Goal: Task Accomplishment & Management: Manage account settings

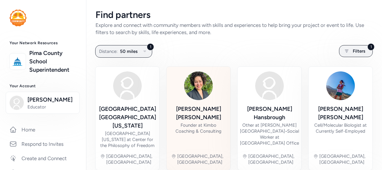
scroll to position [45, 0]
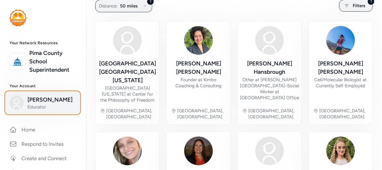
click at [43, 102] on span "[PERSON_NAME]" at bounding box center [51, 99] width 48 height 8
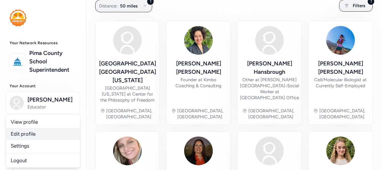
click at [30, 132] on link "Edit profile" at bounding box center [43, 134] width 74 height 12
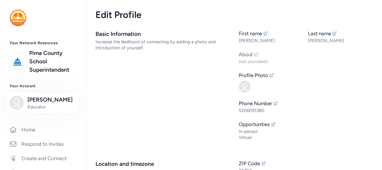
click at [254, 55] on icon at bounding box center [256, 54] width 5 height 5
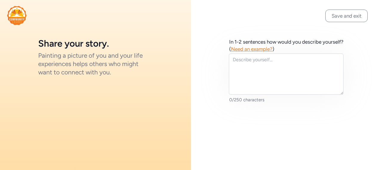
click at [272, 48] on span "Need an example?" at bounding box center [251, 49] width 41 height 6
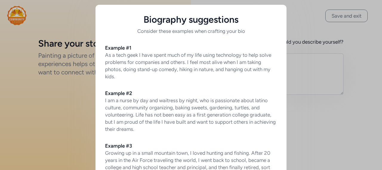
scroll to position [53, 0]
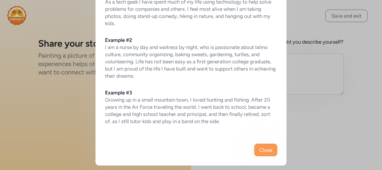
click at [263, 151] on span "Close" at bounding box center [265, 149] width 13 height 7
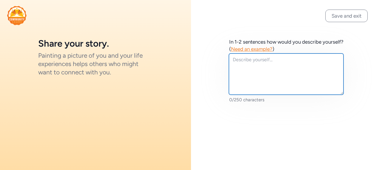
click at [254, 79] on textarea at bounding box center [286, 73] width 114 height 41
paste textarea "Kasie Betten is an English teacher at Desert View High School in Tucson, AZ. Sh…"
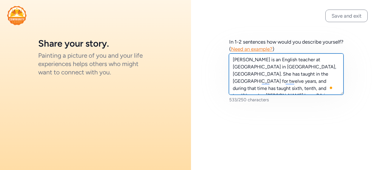
click at [261, 60] on textarea "Kasie Betten is an English teacher at Desert View High School in Tucson, AZ. Sh…" at bounding box center [286, 73] width 114 height 41
click at [264, 60] on textarea "Kasie Betten is an English teacher at Desert View High School in Tucson, AZ. Sh…" at bounding box center [286, 73] width 114 height 41
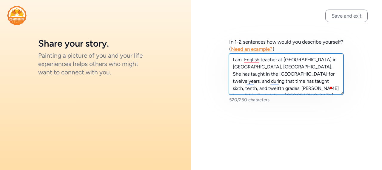
click at [284, 66] on textarea "I am English teacher at Desert View High School in Tucson, AZ. She has taught i…" at bounding box center [286, 73] width 114 height 41
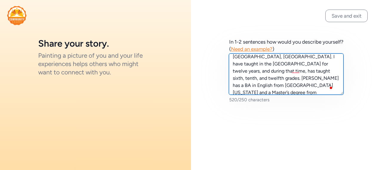
scroll to position [10, 0]
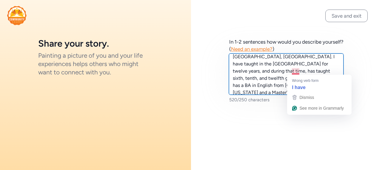
click at [296, 73] on textarea "I am English teacher at Desert View High School in Tucson, AZ. I have taught in…" at bounding box center [286, 73] width 114 height 41
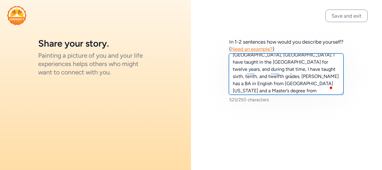
scroll to position [12, 0]
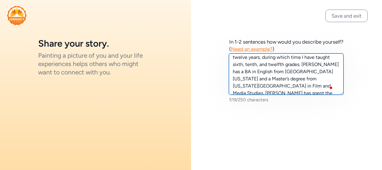
click at [297, 65] on textarea "I am English teacher at Desert View High School in Tucson, AZ. I have taught in…" at bounding box center [286, 73] width 114 height 41
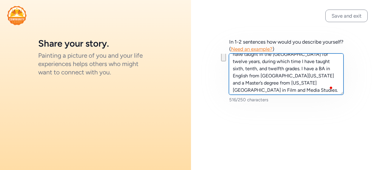
drag, startPoint x: 288, startPoint y: 69, endPoint x: 272, endPoint y: 89, distance: 25.9
click at [272, 89] on textarea "I am English teacher at Desert View High School in Tucson, AZ. I have taught in…" at bounding box center [286, 73] width 114 height 41
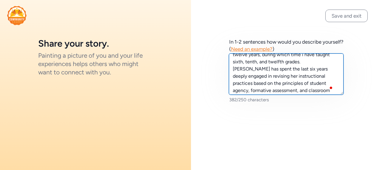
click at [295, 62] on textarea "I am English teacher at Desert View High School in Tucson, AZ. I have taught in…" at bounding box center [286, 73] width 114 height 41
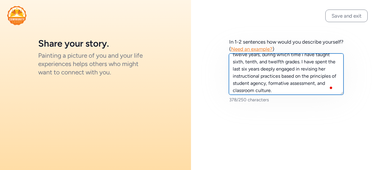
click at [287, 62] on textarea "I am English teacher at Desert View High School in Tucson, AZ. I have taught in…" at bounding box center [286, 73] width 114 height 41
drag, startPoint x: 287, startPoint y: 62, endPoint x: 298, endPoint y: 77, distance: 18.4
click at [298, 77] on textarea "I am English teacher at Desert View High School in Tucson, AZ. I have taught in…" at bounding box center [286, 73] width 114 height 41
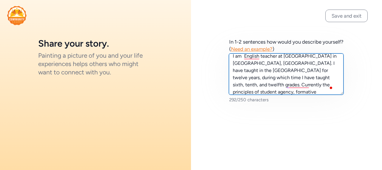
click at [280, 63] on textarea "I am English teacher at Desert View High School in Tucson, AZ. I have taught in…" at bounding box center [286, 73] width 114 height 41
drag, startPoint x: 280, startPoint y: 63, endPoint x: 287, endPoint y: 86, distance: 23.3
click at [287, 86] on textarea "I am English teacher at Desert View High School in Tucson, AZ. I have taught in…" at bounding box center [286, 73] width 114 height 41
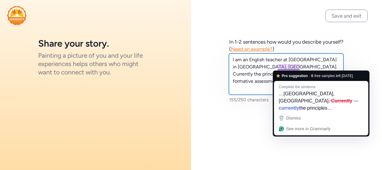
click at [299, 66] on textarea "I am an English teacher at Desert View High School in Tucson, AZ. Currently the…" at bounding box center [286, 73] width 114 height 41
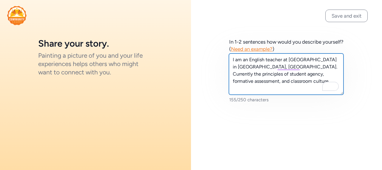
click at [308, 67] on textarea "I am an English teacher at Desert View High School in Tucson, AZ. Currently the…" at bounding box center [286, 73] width 114 height 41
click at [300, 68] on textarea "I am an English teacher at Desert View High School in Tucson, AZ. Currently the…" at bounding box center [286, 73] width 114 height 41
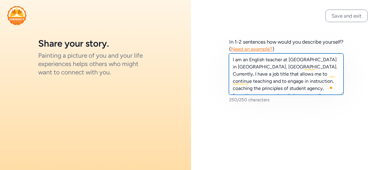
click at [248, 67] on textarea "I am an English teacher at Desert View High School in Tucson, AZ. Currently, I …" at bounding box center [286, 73] width 114 height 41
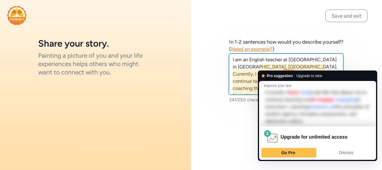
click at [247, 78] on textarea "I am an English teacher at Desert View HS in Tucson, AZ. Currently, I have a jo…" at bounding box center [286, 73] width 114 height 41
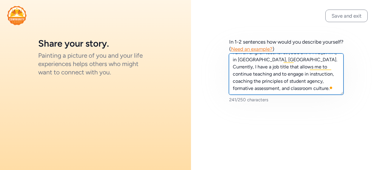
scroll to position [11, 0]
click at [262, 70] on textarea "I am an English teacher at Desert View HS in Tucson, AZ. Currently, I have a jo…" at bounding box center [286, 73] width 114 height 41
click at [285, 70] on textarea "I am an English teacher at Desert View HS in Tucson, AZ. Currently, I have a jo…" at bounding box center [286, 73] width 114 height 41
click at [295, 86] on textarea "I am an English teacher at [GEOGRAPHIC_DATA] in [GEOGRAPHIC_DATA], [GEOGRAPHIC_…" at bounding box center [286, 73] width 114 height 41
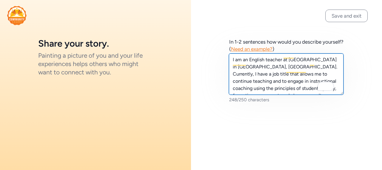
scroll to position [0, 0]
type textarea "I am an English teacher at [GEOGRAPHIC_DATA] in [GEOGRAPHIC_DATA], [GEOGRAPHIC_…"
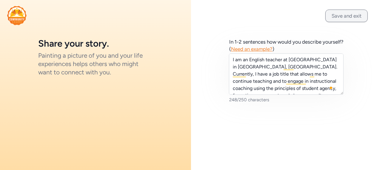
click at [335, 13] on button "Save and exit" at bounding box center [346, 16] width 42 height 13
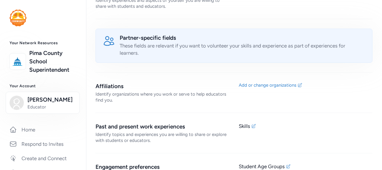
scroll to position [350, 0]
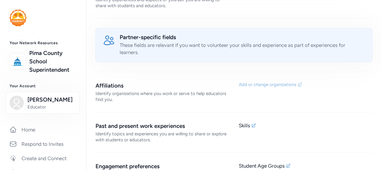
click at [289, 81] on div "Add or change organizations" at bounding box center [268, 84] width 58 height 6
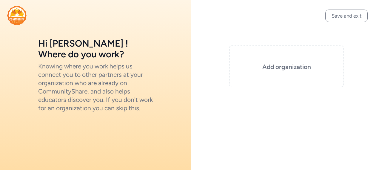
click at [289, 77] on div "Add organization" at bounding box center [286, 66] width 114 height 42
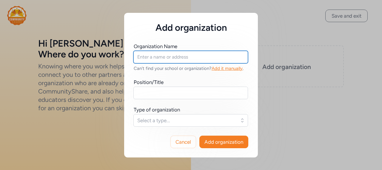
click at [221, 56] on input "text" at bounding box center [190, 57] width 114 height 13
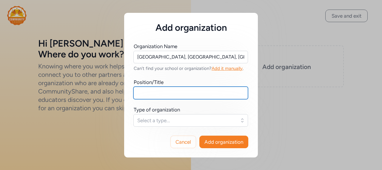
click at [212, 91] on input "text" at bounding box center [190, 92] width 114 height 13
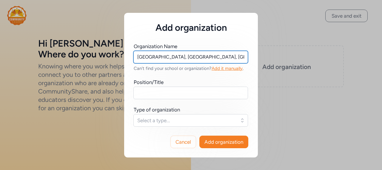
click at [213, 57] on input "[GEOGRAPHIC_DATA], [GEOGRAPHIC_DATA], [GEOGRAPHIC_DATA]" at bounding box center [190, 57] width 114 height 13
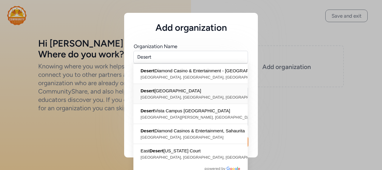
type input "Desert View High School, East Valencia Road, Tucson, AZ, USA"
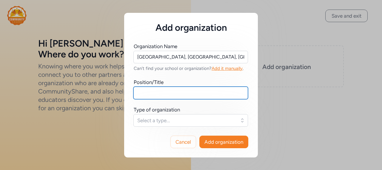
click at [209, 95] on input "text" at bounding box center [190, 92] width 114 height 13
type input "English Teacher/ Peer Collaborative Teacher"
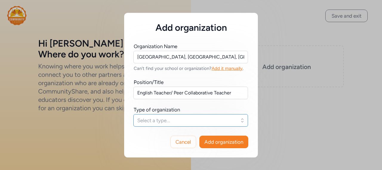
click at [192, 118] on span "Select a type..." at bounding box center [186, 120] width 98 height 7
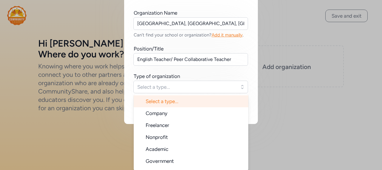
scroll to position [10, 0]
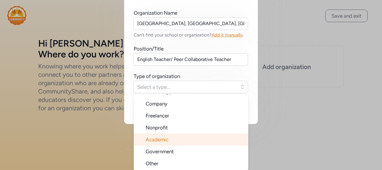
click at [187, 138] on li "Academic" at bounding box center [191, 139] width 114 height 12
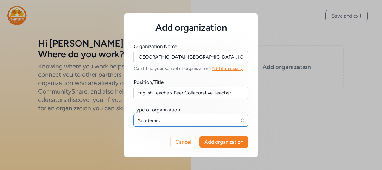
scroll to position [0, 0]
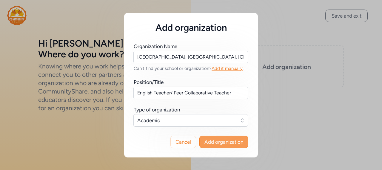
click at [226, 142] on span "Add organization" at bounding box center [223, 141] width 39 height 7
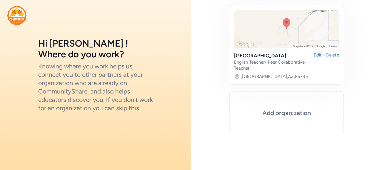
scroll to position [33, 0]
click at [255, 118] on div "Add organization" at bounding box center [286, 112] width 114 height 42
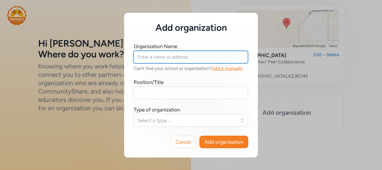
click at [202, 58] on input "text" at bounding box center [190, 57] width 114 height 13
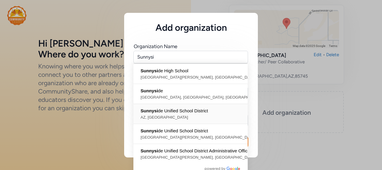
type input "[GEOGRAPHIC_DATA], [GEOGRAPHIC_DATA], [GEOGRAPHIC_DATA]"
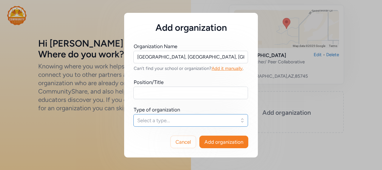
click at [215, 121] on span "Select a type..." at bounding box center [186, 120] width 98 height 7
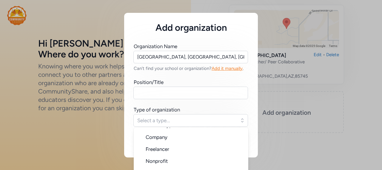
scroll to position [33, 0]
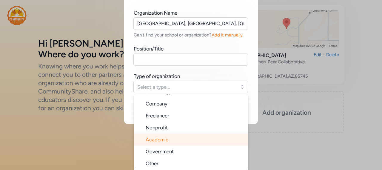
click at [202, 138] on li "Academic" at bounding box center [191, 139] width 114 height 12
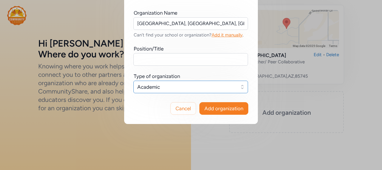
scroll to position [0, 0]
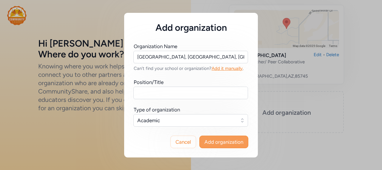
click at [234, 142] on span "Add organization" at bounding box center [223, 141] width 39 height 7
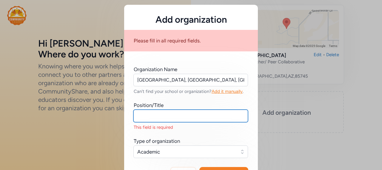
click at [198, 115] on input "text" at bounding box center [190, 115] width 114 height 13
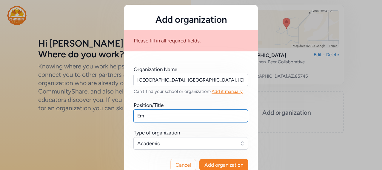
type input "E"
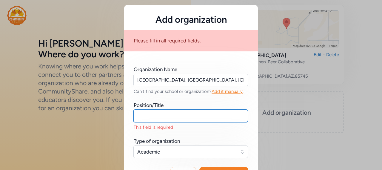
type input "T"
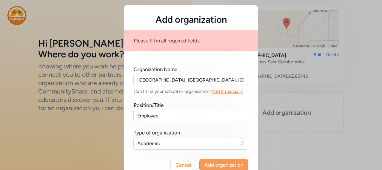
click at [230, 164] on span "Add organization" at bounding box center [223, 164] width 39 height 7
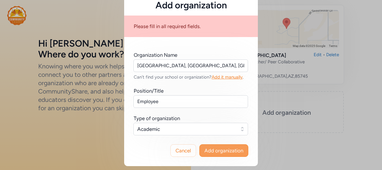
click at [220, 151] on span "Add organization" at bounding box center [223, 150] width 39 height 7
click at [210, 149] on span "Add organization" at bounding box center [223, 150] width 39 height 7
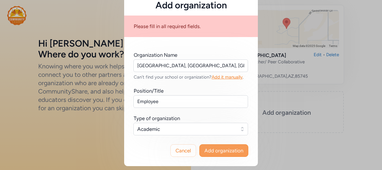
click at [210, 149] on span "Add organization" at bounding box center [223, 150] width 39 height 7
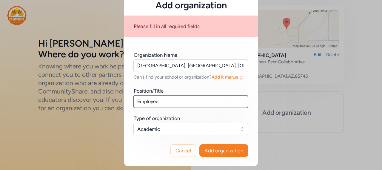
click at [173, 104] on input "Employee" at bounding box center [190, 101] width 114 height 13
type input "Teacher"
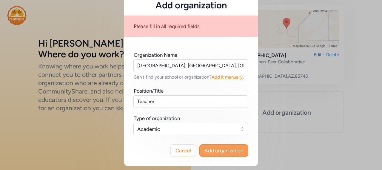
click at [207, 145] on button "Add organization" at bounding box center [223, 150] width 49 height 13
click at [222, 152] on span "Add organization" at bounding box center [223, 150] width 39 height 7
drag, startPoint x: 222, startPoint y: 152, endPoint x: 217, endPoint y: 146, distance: 8.0
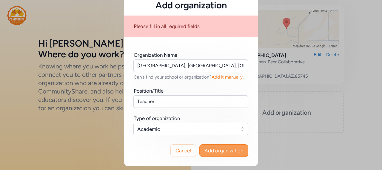
click at [217, 146] on button "Add organization" at bounding box center [223, 150] width 49 height 13
drag, startPoint x: 217, startPoint y: 146, endPoint x: 226, endPoint y: 155, distance: 12.9
click at [226, 155] on button "Add organization" at bounding box center [223, 150] width 49 height 13
drag, startPoint x: 226, startPoint y: 155, endPoint x: 224, endPoint y: 152, distance: 3.6
click at [224, 152] on button "Add organization" at bounding box center [223, 150] width 49 height 13
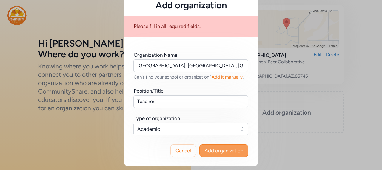
click at [224, 152] on span "Add organization" at bounding box center [223, 150] width 39 height 7
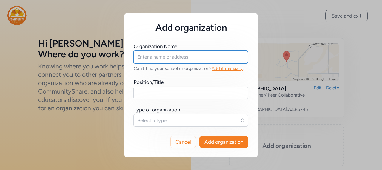
click at [151, 56] on input "text" at bounding box center [190, 57] width 114 height 13
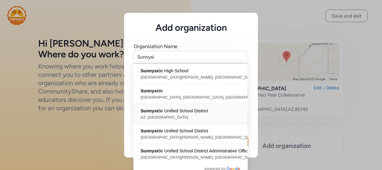
type input "[GEOGRAPHIC_DATA], [GEOGRAPHIC_DATA], [GEOGRAPHIC_DATA]"
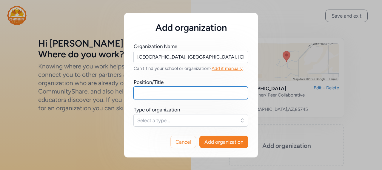
click at [164, 98] on input "text" at bounding box center [190, 92] width 114 height 13
type input "Teacher"
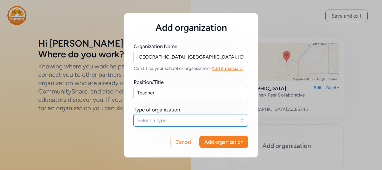
click at [173, 124] on button "Select a type..." at bounding box center [190, 120] width 114 height 13
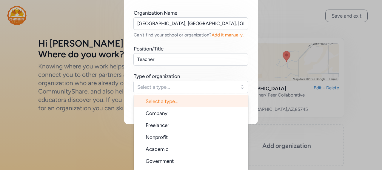
scroll to position [10, 0]
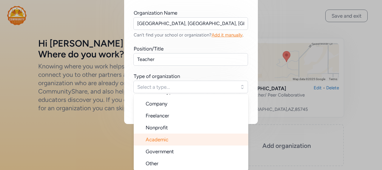
click at [171, 136] on li "Academic" at bounding box center [191, 139] width 114 height 12
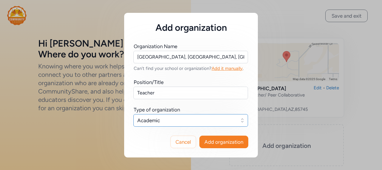
scroll to position [0, 0]
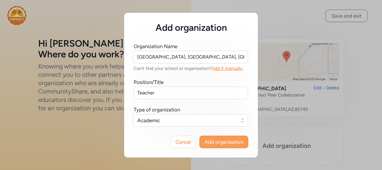
click at [226, 142] on span "Add organization" at bounding box center [223, 141] width 39 height 7
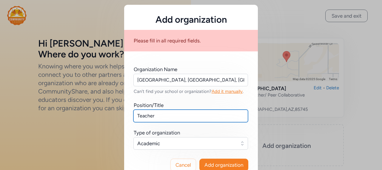
click at [186, 112] on input "Teacher" at bounding box center [190, 115] width 114 height 13
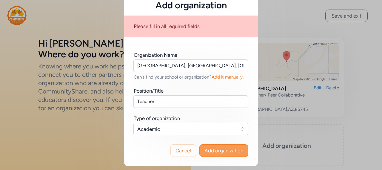
click at [214, 152] on span "Add organization" at bounding box center [223, 150] width 39 height 7
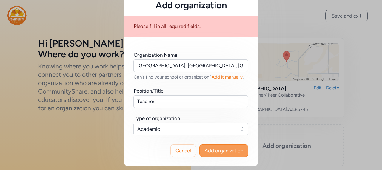
click at [214, 152] on span "Add organization" at bounding box center [223, 150] width 39 height 7
click at [195, 148] on div "Cancel Add organization" at bounding box center [210, 150] width 78 height 12
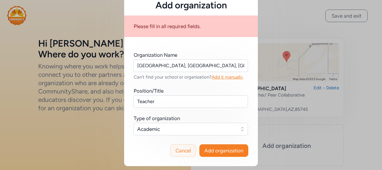
click at [186, 148] on span "Cancel" at bounding box center [183, 150] width 16 height 7
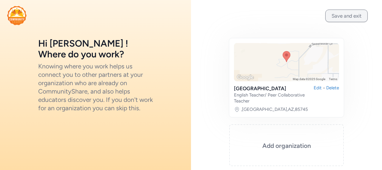
click at [337, 14] on button "Save and exit" at bounding box center [346, 16] width 42 height 13
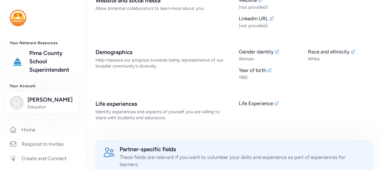
scroll to position [239, 0]
click at [270, 99] on div "Life Experience" at bounding box center [256, 102] width 34 height 7
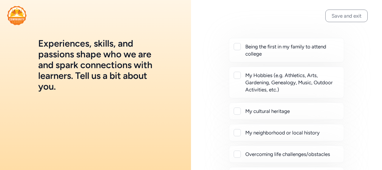
click at [267, 88] on div "My Hobbies (e.g. Athletics, Arts, Gardening, Genealogy, Music, Outdoor Activiti…" at bounding box center [292, 82] width 94 height 21
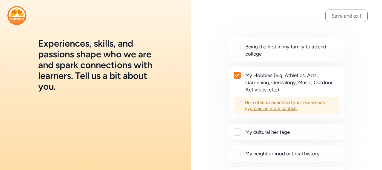
click at [279, 109] on span "providing more context" at bounding box center [273, 108] width 47 height 5
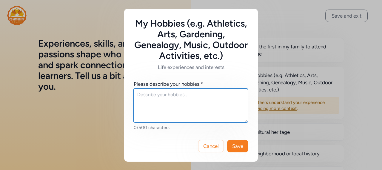
click at [151, 90] on textarea at bounding box center [190, 105] width 114 height 34
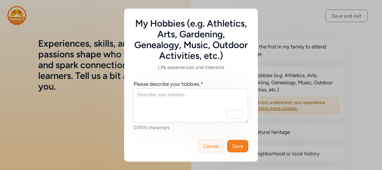
click at [210, 143] on span "Cancel" at bounding box center [211, 145] width 16 height 7
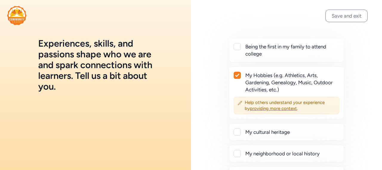
click at [238, 78] on div at bounding box center [237, 75] width 7 height 7
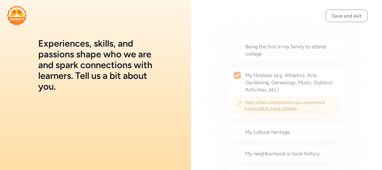
checkbox input "false"
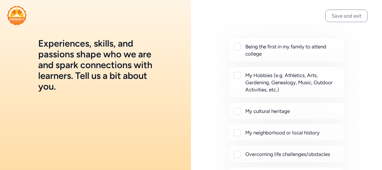
click at [239, 111] on div at bounding box center [236, 110] width 7 height 7
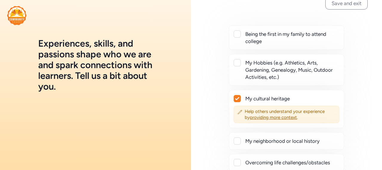
scroll to position [13, 0]
click at [238, 96] on icon at bounding box center [237, 98] width 4 height 4
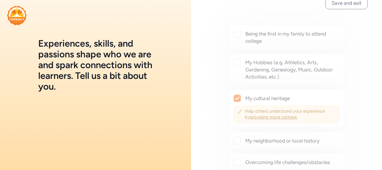
checkbox input "false"
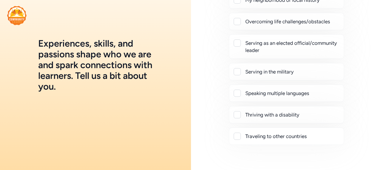
scroll to position [143, 0]
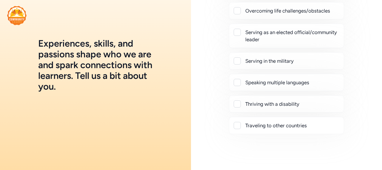
click at [238, 100] on div at bounding box center [236, 103] width 7 height 7
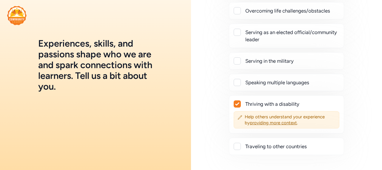
click at [238, 100] on div at bounding box center [237, 103] width 7 height 7
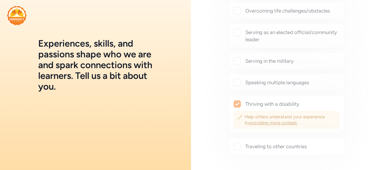
checkbox input "false"
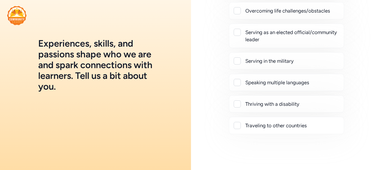
scroll to position [0, 0]
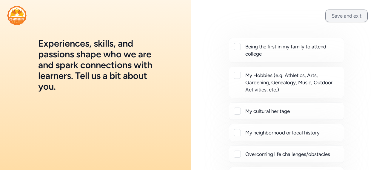
click at [331, 13] on button "Save and exit" at bounding box center [346, 16] width 42 height 13
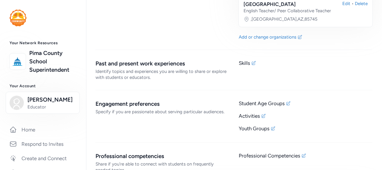
scroll to position [479, 0]
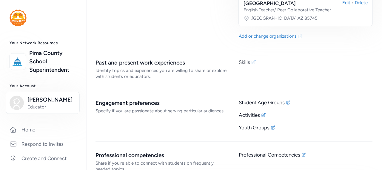
click at [241, 58] on div "Skills" at bounding box center [244, 61] width 11 height 7
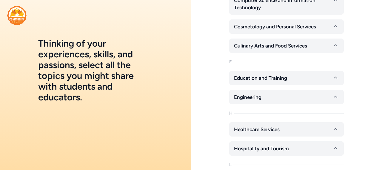
scroll to position [213, 0]
click at [289, 79] on button "Education and Training" at bounding box center [286, 77] width 114 height 14
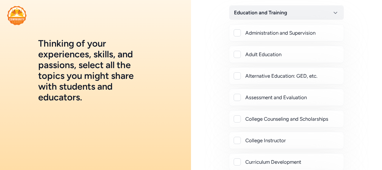
scroll to position [278, 0]
click at [278, 95] on div "Assessment and Evaluation" at bounding box center [292, 97] width 94 height 7
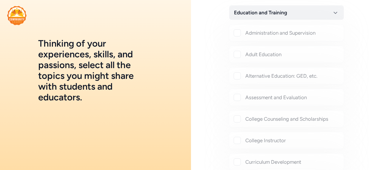
checkbox input "true"
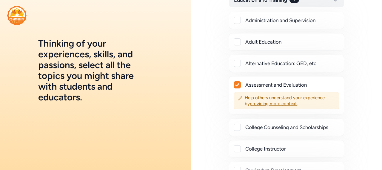
scroll to position [292, 0]
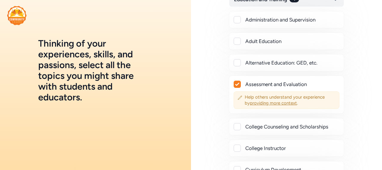
click at [280, 103] on span "providing more context" at bounding box center [273, 102] width 47 height 5
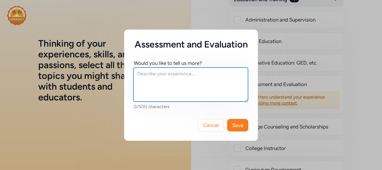
click at [194, 87] on textarea at bounding box center [190, 84] width 114 height 34
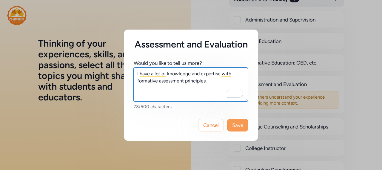
type textarea "I have a lot of knowledge and expertise with formative assessment principles."
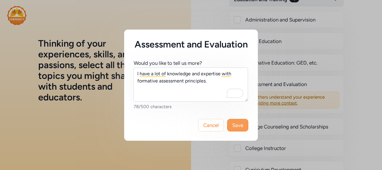
click at [241, 128] on span "Save" at bounding box center [237, 124] width 11 height 7
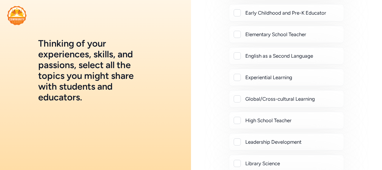
scroll to position [493, 0]
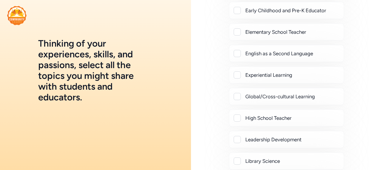
click at [283, 115] on div "High School Teacher" at bounding box center [292, 117] width 94 height 7
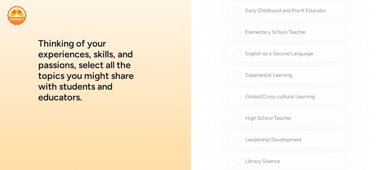
checkbox input "true"
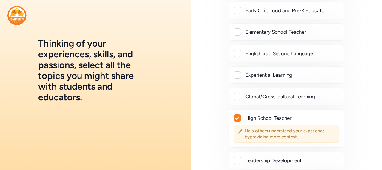
click at [280, 134] on span "providing more context" at bounding box center [273, 136] width 47 height 5
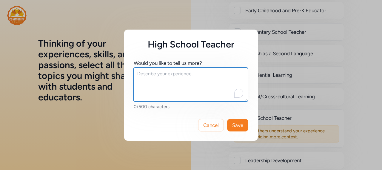
click at [196, 93] on textarea "To enrich screen reader interactions, please activate Accessibility in Grammarl…" at bounding box center [190, 84] width 114 height 34
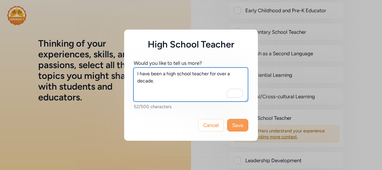
type textarea "I have been a high school teacher for over a decade."
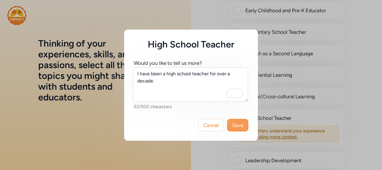
click at [236, 125] on span "Save" at bounding box center [237, 124] width 11 height 7
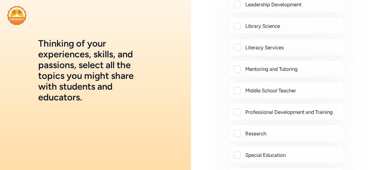
scroll to position [654, 0]
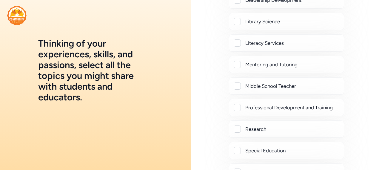
click at [236, 104] on div at bounding box center [236, 107] width 7 height 7
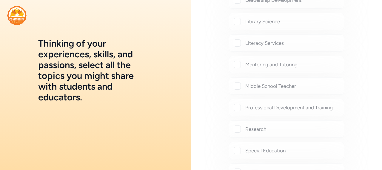
checkbox input "true"
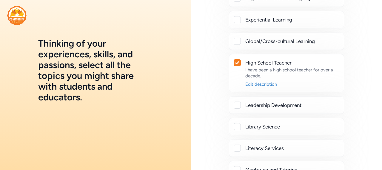
scroll to position [548, 0]
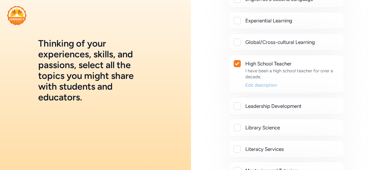
click at [253, 82] on div "Edit description" at bounding box center [292, 85] width 94 height 6
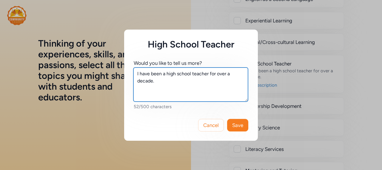
click at [211, 71] on textarea "I have been a high school teacher for over a decade." at bounding box center [190, 84] width 114 height 34
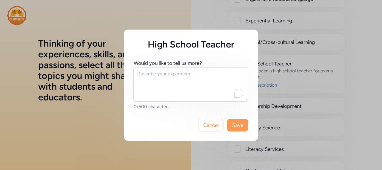
click at [237, 124] on span "Save" at bounding box center [237, 124] width 11 height 7
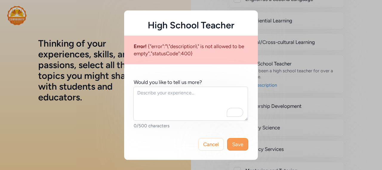
click at [236, 145] on span "Save" at bounding box center [237, 143] width 11 height 7
click at [218, 145] on span "Cancel" at bounding box center [211, 143] width 16 height 7
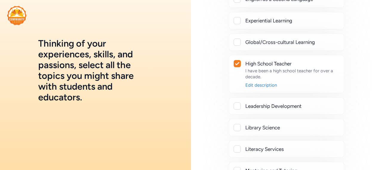
click at [363, 85] on div "A Agriculture and Veterinary Science Arts: Architecture, Design, and Multimedia…" at bounding box center [286, 107] width 191 height 1311
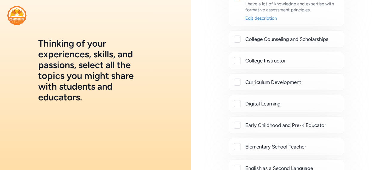
scroll to position [379, 0]
click at [237, 83] on div at bounding box center [236, 82] width 7 height 7
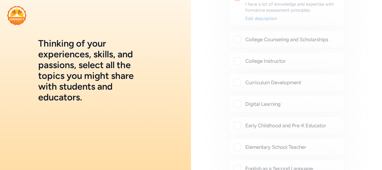
checkbox input "true"
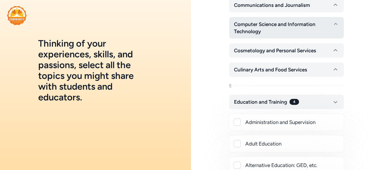
scroll to position [190, 0]
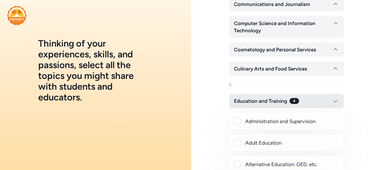
click at [320, 96] on button "Education and Training 4" at bounding box center [286, 101] width 114 height 14
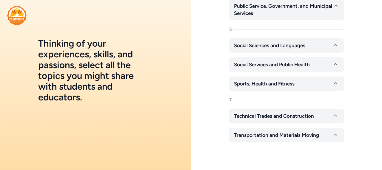
scroll to position [549, 0]
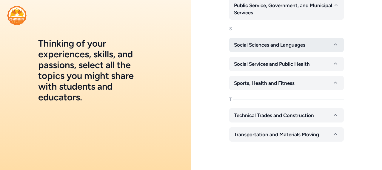
click at [296, 41] on button "Social Sciences and Languages" at bounding box center [286, 45] width 114 height 14
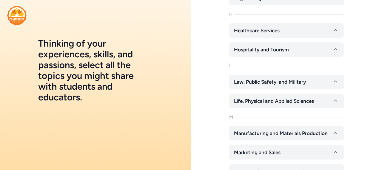
scroll to position [312, 0]
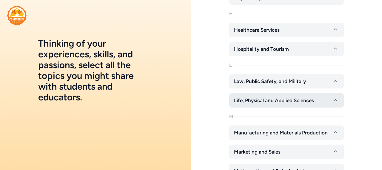
click at [301, 99] on span "Life, Physical and Applied Sciences" at bounding box center [274, 100] width 80 height 7
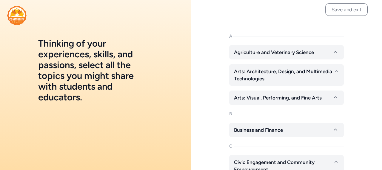
scroll to position [7, 0]
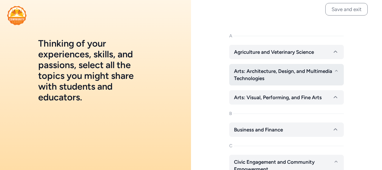
click at [301, 81] on span "Arts: Architecture, Design, and Multimedia Technologies" at bounding box center [284, 74] width 100 height 14
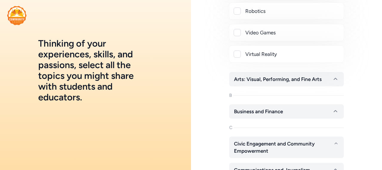
scroll to position [569, 0]
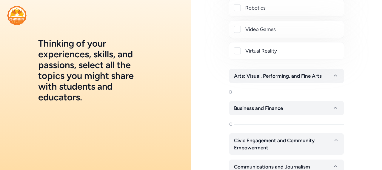
click at [301, 79] on span "Arts: Visual, Performing, and Fine Arts" at bounding box center [278, 75] width 88 height 7
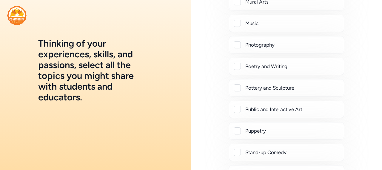
scroll to position [836, 0]
click at [283, 65] on div "Poetry and Writing" at bounding box center [292, 65] width 94 height 7
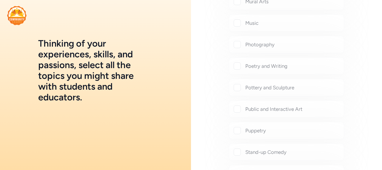
checkbox input "true"
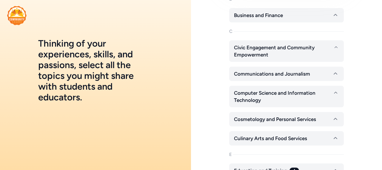
scroll to position [1103, 0]
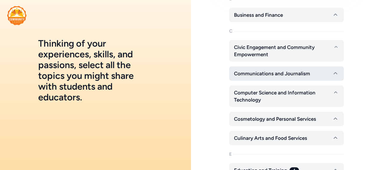
click at [299, 73] on span "Communications and Journalism" at bounding box center [272, 73] width 76 height 7
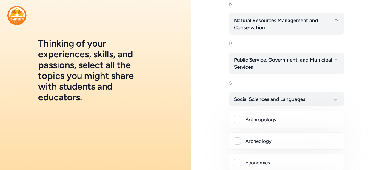
scroll to position [2154, 0]
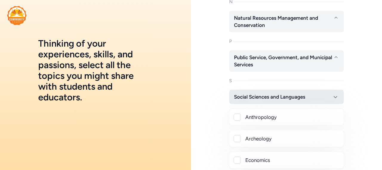
click at [304, 93] on span "Social Sciences and Languages" at bounding box center [269, 96] width 71 height 7
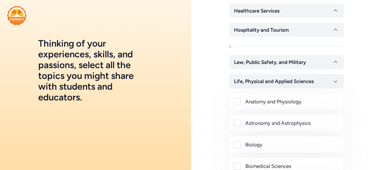
scroll to position [1639, 0]
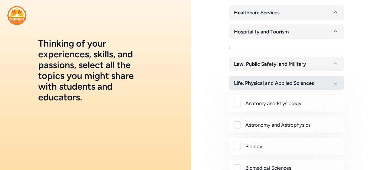
click at [304, 79] on span "Life, Physical and Applied Sciences" at bounding box center [274, 82] width 80 height 7
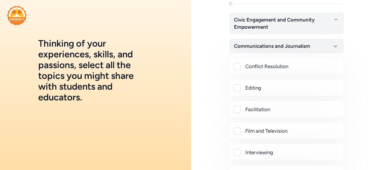
scroll to position [1129, 0]
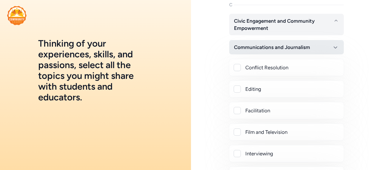
click at [302, 46] on span "Communications and Journalism" at bounding box center [272, 47] width 76 height 7
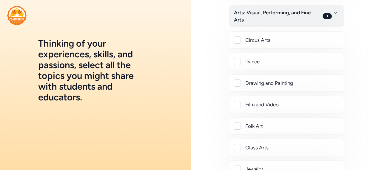
scroll to position [632, 0]
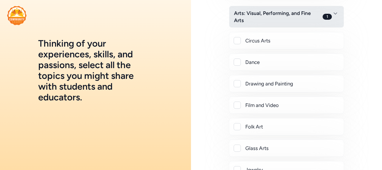
click at [282, 16] on span "Arts: Visual, Performing, and Fine Arts" at bounding box center [277, 17] width 86 height 14
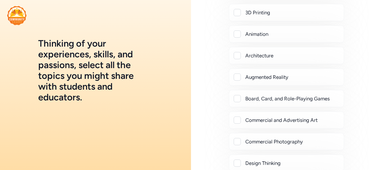
scroll to position [0, 0]
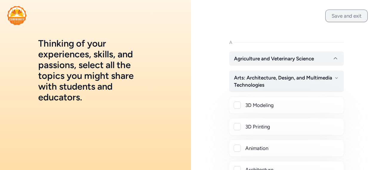
click at [330, 16] on button "Save and exit" at bounding box center [346, 16] width 42 height 13
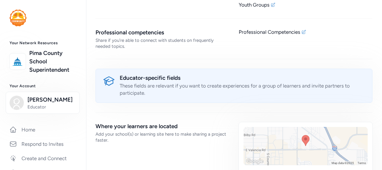
scroll to position [727, 0]
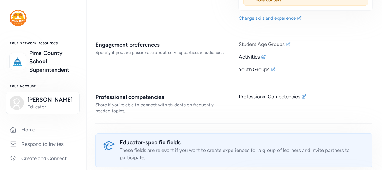
click at [287, 42] on icon at bounding box center [288, 44] width 4 height 4
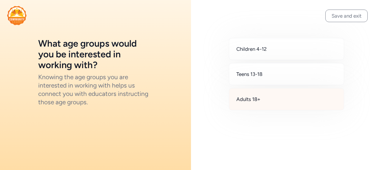
click at [289, 100] on div "Adults 18+" at bounding box center [286, 99] width 115 height 22
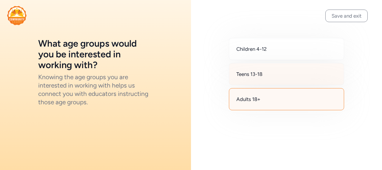
click at [283, 72] on div "Teens 13-18" at bounding box center [286, 74] width 115 height 22
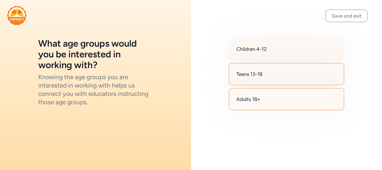
click at [314, 54] on div "Children 4-12" at bounding box center [286, 49] width 115 height 22
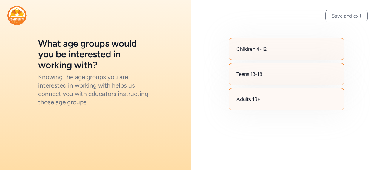
click at [318, 49] on div "Children 4-12" at bounding box center [286, 49] width 115 height 22
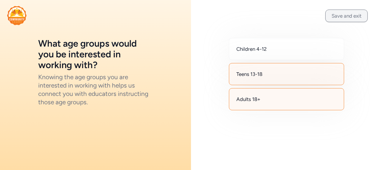
click at [346, 13] on button "Save and exit" at bounding box center [346, 16] width 42 height 13
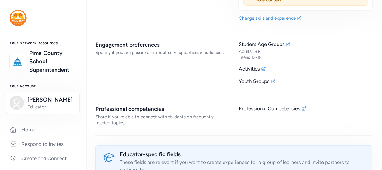
scroll to position [730, 0]
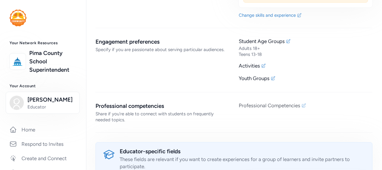
click at [296, 102] on div "Professional Competencies" at bounding box center [269, 105] width 61 height 7
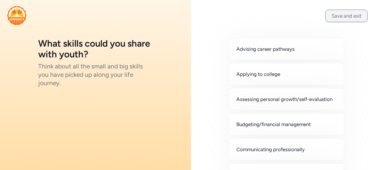
click at [328, 13] on button "Save and exit" at bounding box center [346, 16] width 42 height 13
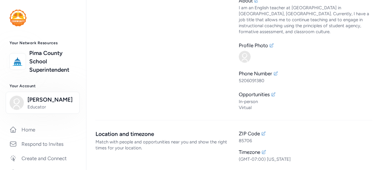
scroll to position [53, 0]
click at [266, 42] on div "Profile Photo" at bounding box center [306, 45] width 134 height 7
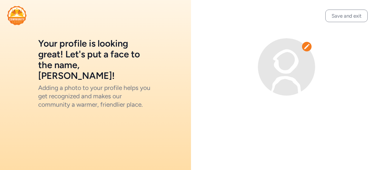
click at [310, 46] on div at bounding box center [307, 47] width 10 height 10
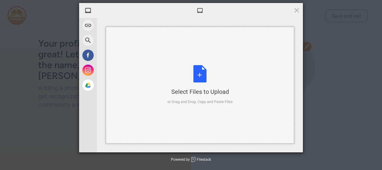
click at [207, 74] on div "Select Files to Upload or Drag and Drop, Copy and Paste Files" at bounding box center [199, 85] width 65 height 40
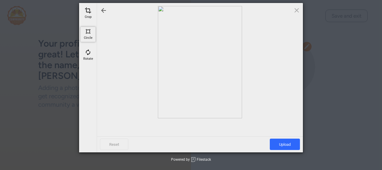
click at [92, 34] on div "Circle" at bounding box center [87, 34] width 15 height 15
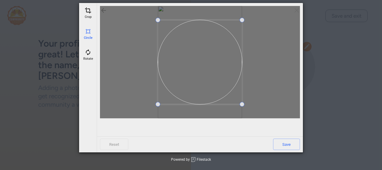
drag, startPoint x: 244, startPoint y: 105, endPoint x: 228, endPoint y: 92, distance: 20.7
click at [174, 95] on span at bounding box center [200, 62] width 84 height 84
click at [220, 83] on span at bounding box center [219, 82] width 5 height 5
click at [213, 64] on span at bounding box center [196, 49] width 62 height 62
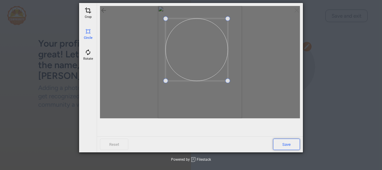
click at [288, 147] on span "Save" at bounding box center [286, 143] width 27 height 11
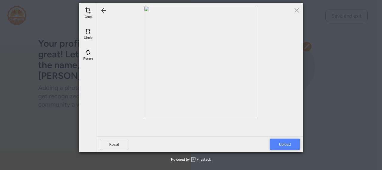
click at [288, 147] on span "Upload" at bounding box center [285, 143] width 30 height 11
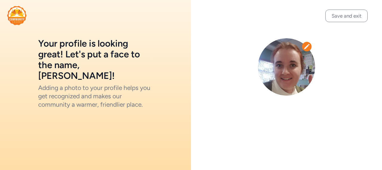
click at [355, 106] on div at bounding box center [286, 67] width 191 height 134
click at [346, 16] on button "Save and exit" at bounding box center [346, 16] width 42 height 13
